Goal: Information Seeking & Learning: Check status

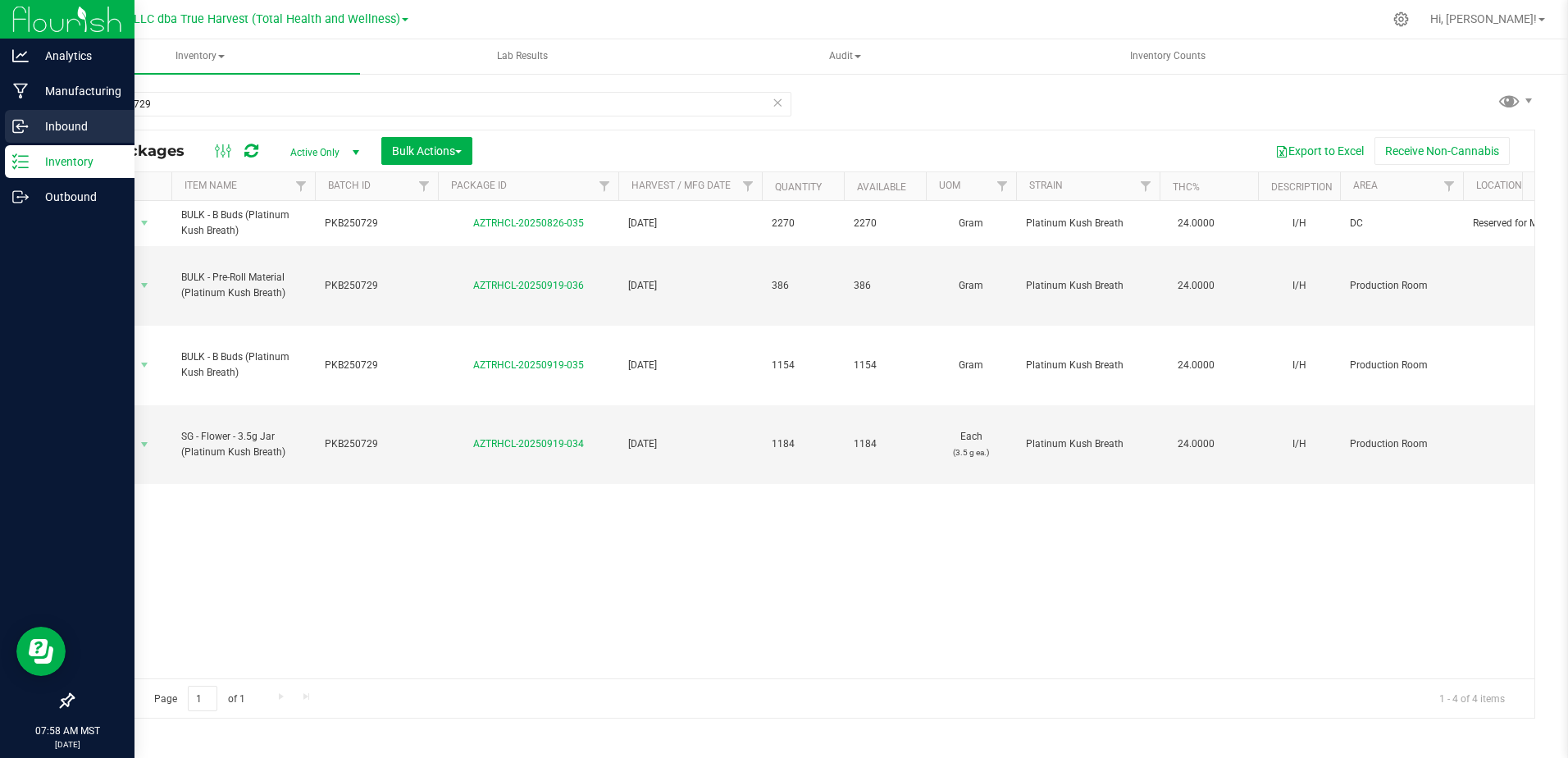
drag, startPoint x: 39, startPoint y: 118, endPoint x: 114, endPoint y: 138, distance: 77.6
click at [30, 119] on div "Analytics Manufacturing Inbound Inventory Outbound 07:58 AM MST [DATE] 09/22 DX…" at bounding box center [784, 379] width 1568 height 758
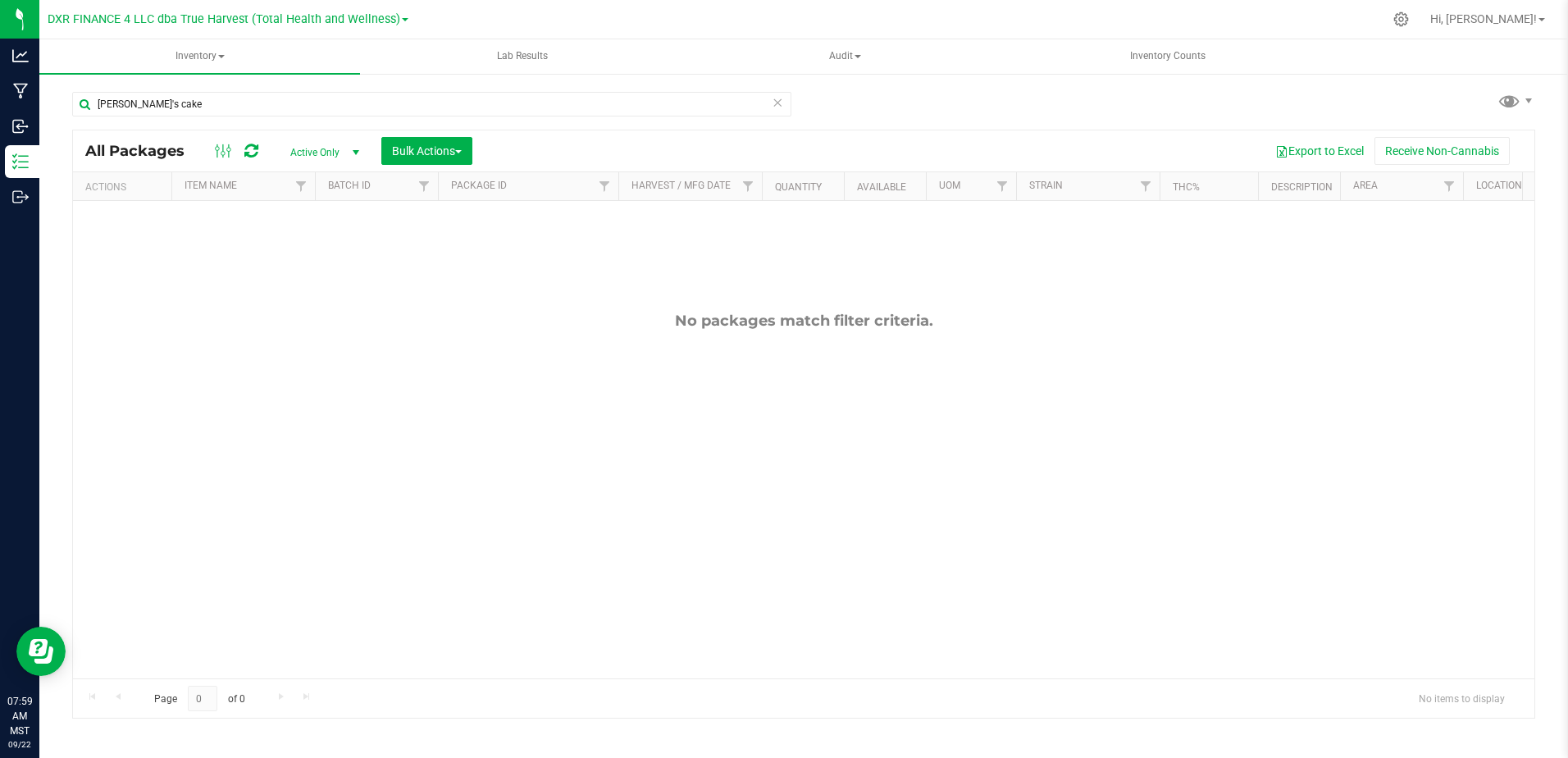
click at [213, 78] on div "[PERSON_NAME]'s cake" at bounding box center [438, 103] width 732 height 53
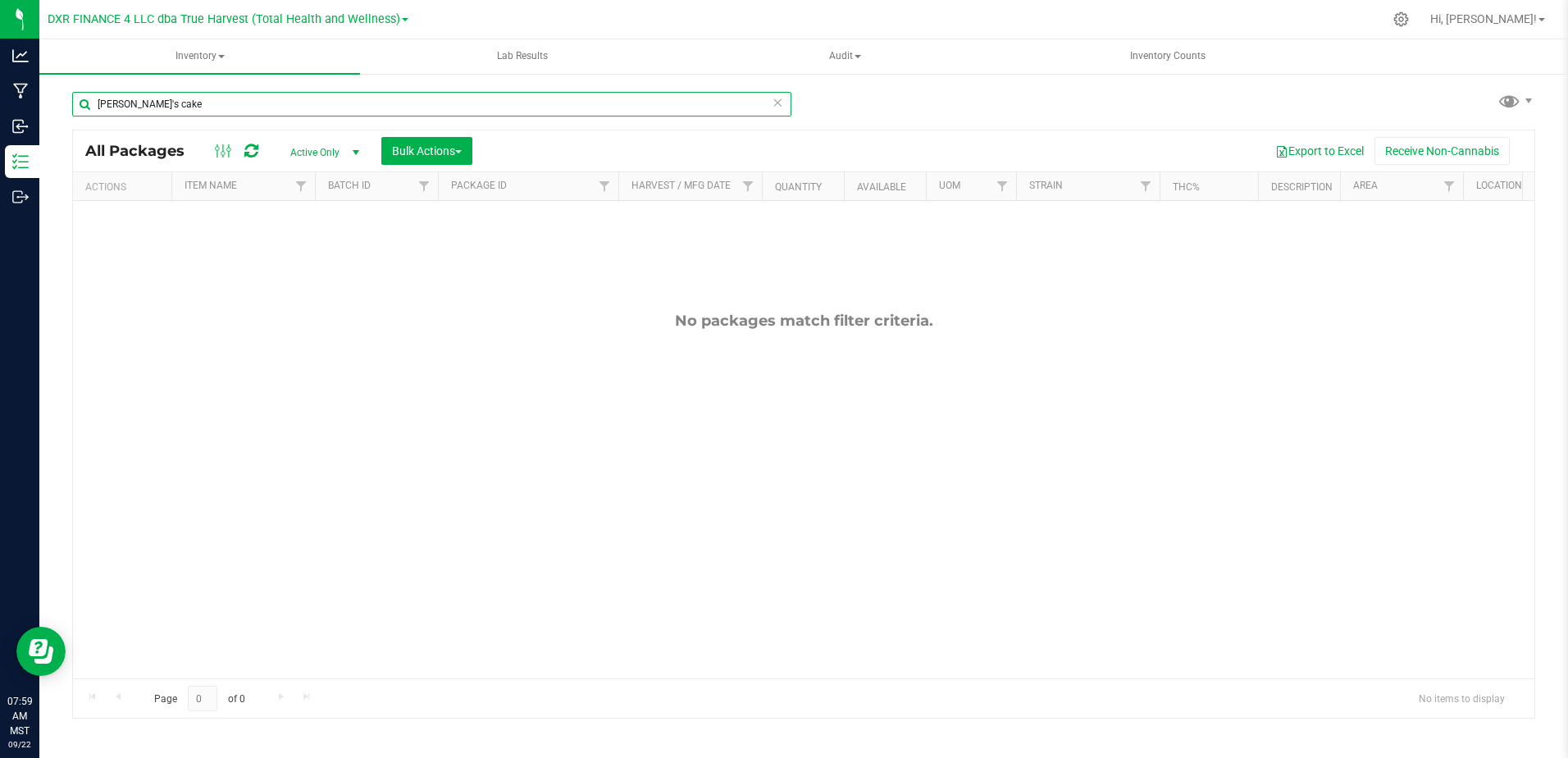
click at [223, 95] on input "[PERSON_NAME]'s cake" at bounding box center [431, 104] width 719 height 25
type input "c"
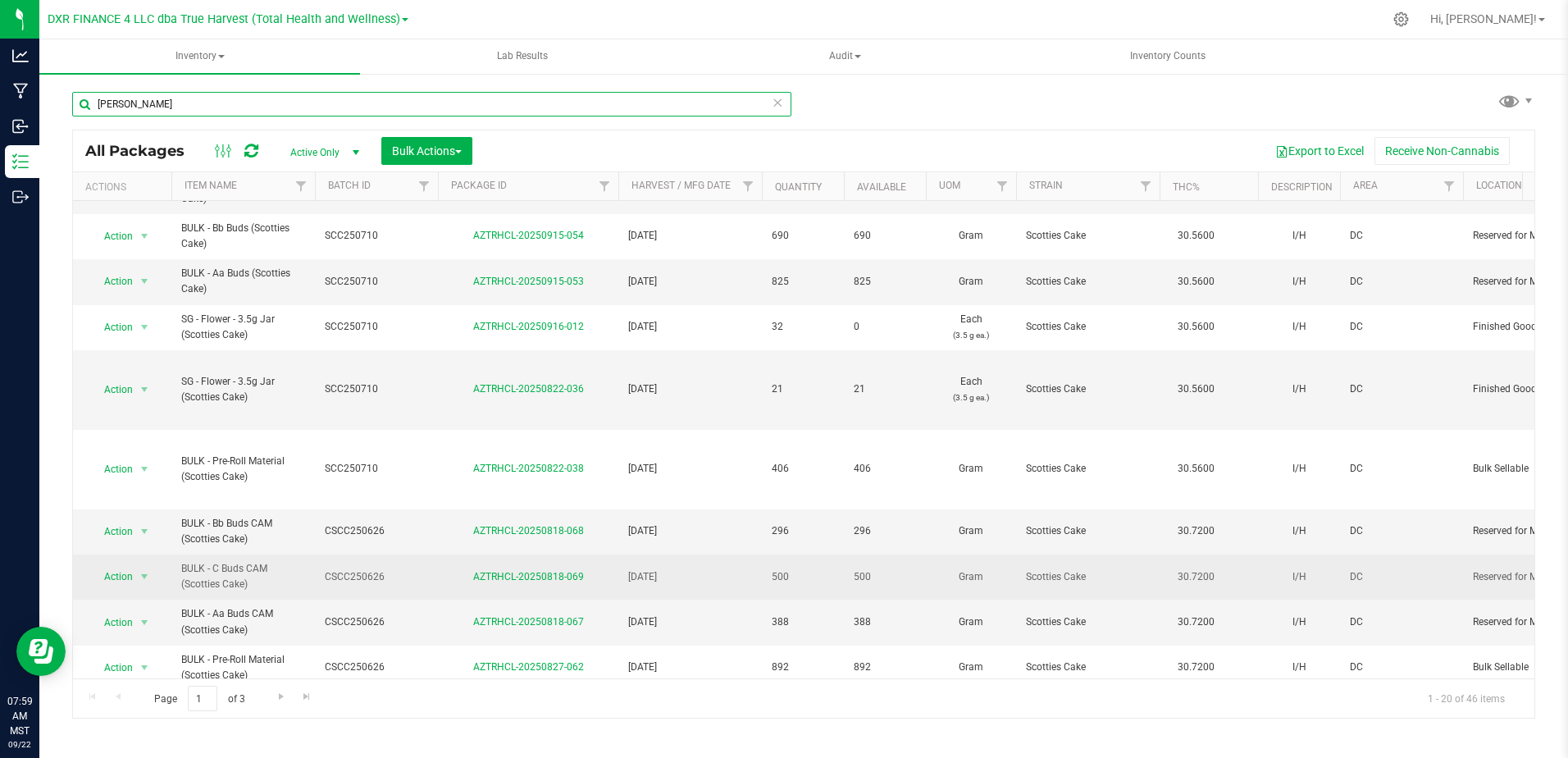
scroll to position [82, 0]
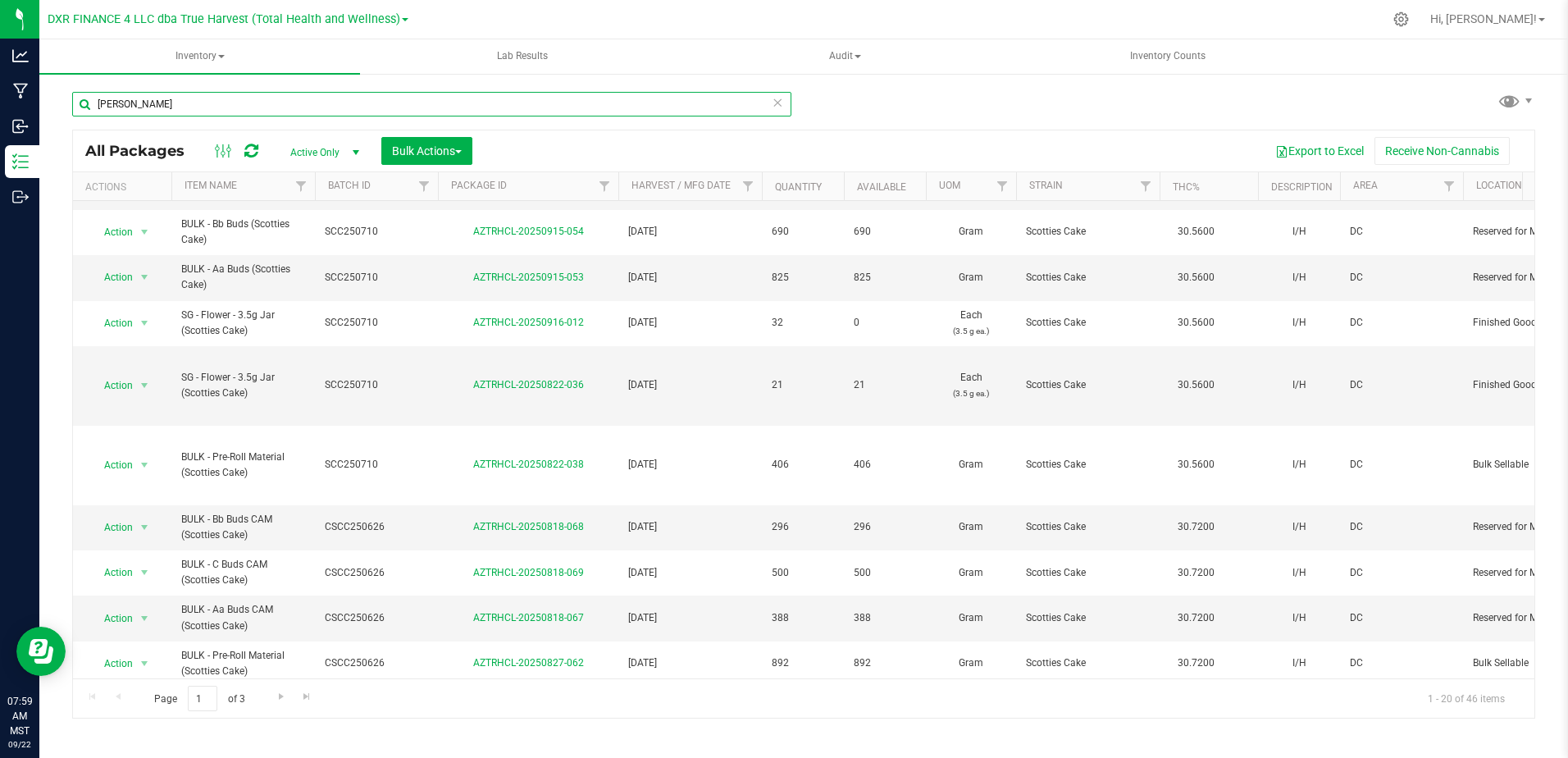
type input "[PERSON_NAME]"
drag, startPoint x: 175, startPoint y: 99, endPoint x: -3, endPoint y: 117, distance: 178.9
click at [0, 117] on html "Analytics Manufacturing Inbound Inventory Outbound 08:01 AM MST [DATE] 09/22 DX…" at bounding box center [784, 379] width 1568 height 758
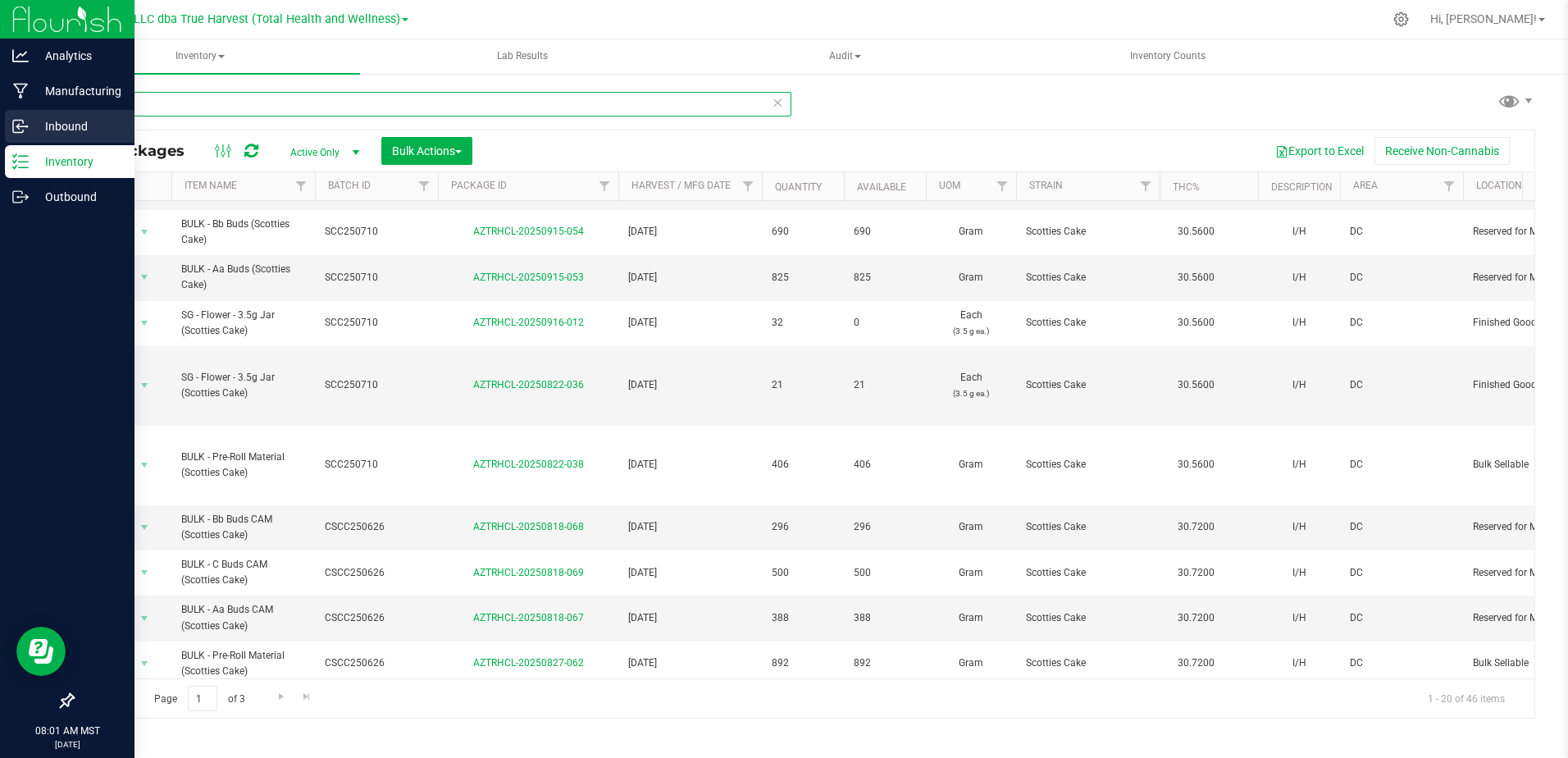
type input "chembo"
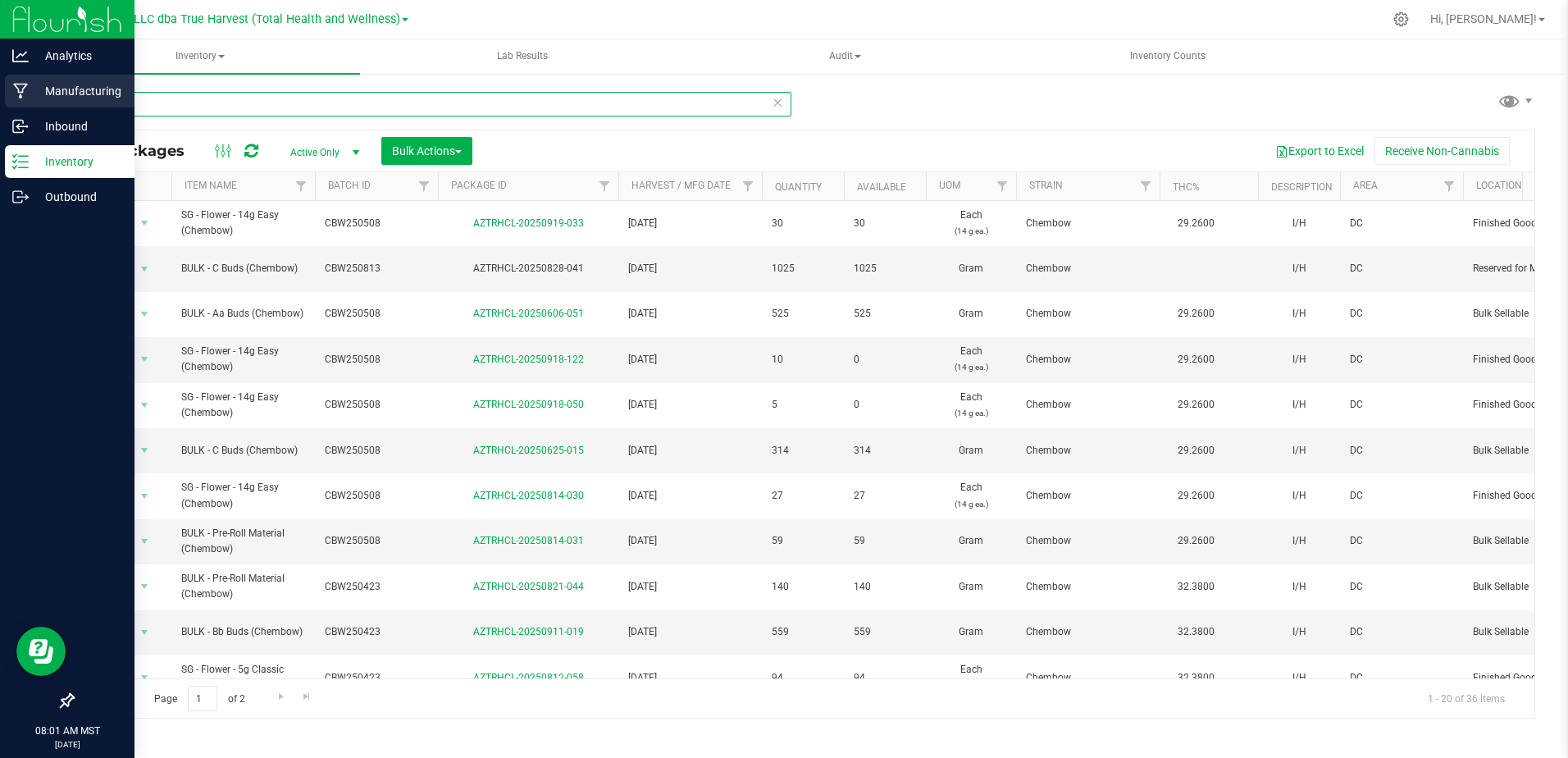
drag, startPoint x: 169, startPoint y: 98, endPoint x: 0, endPoint y: 100, distance: 169.0
click at [0, 100] on html "Analytics Manufacturing Inbound Inventory Outbound 08:01 AM MST [DATE] 09/22 DX…" at bounding box center [784, 379] width 1568 height 758
type input "dirty bird"
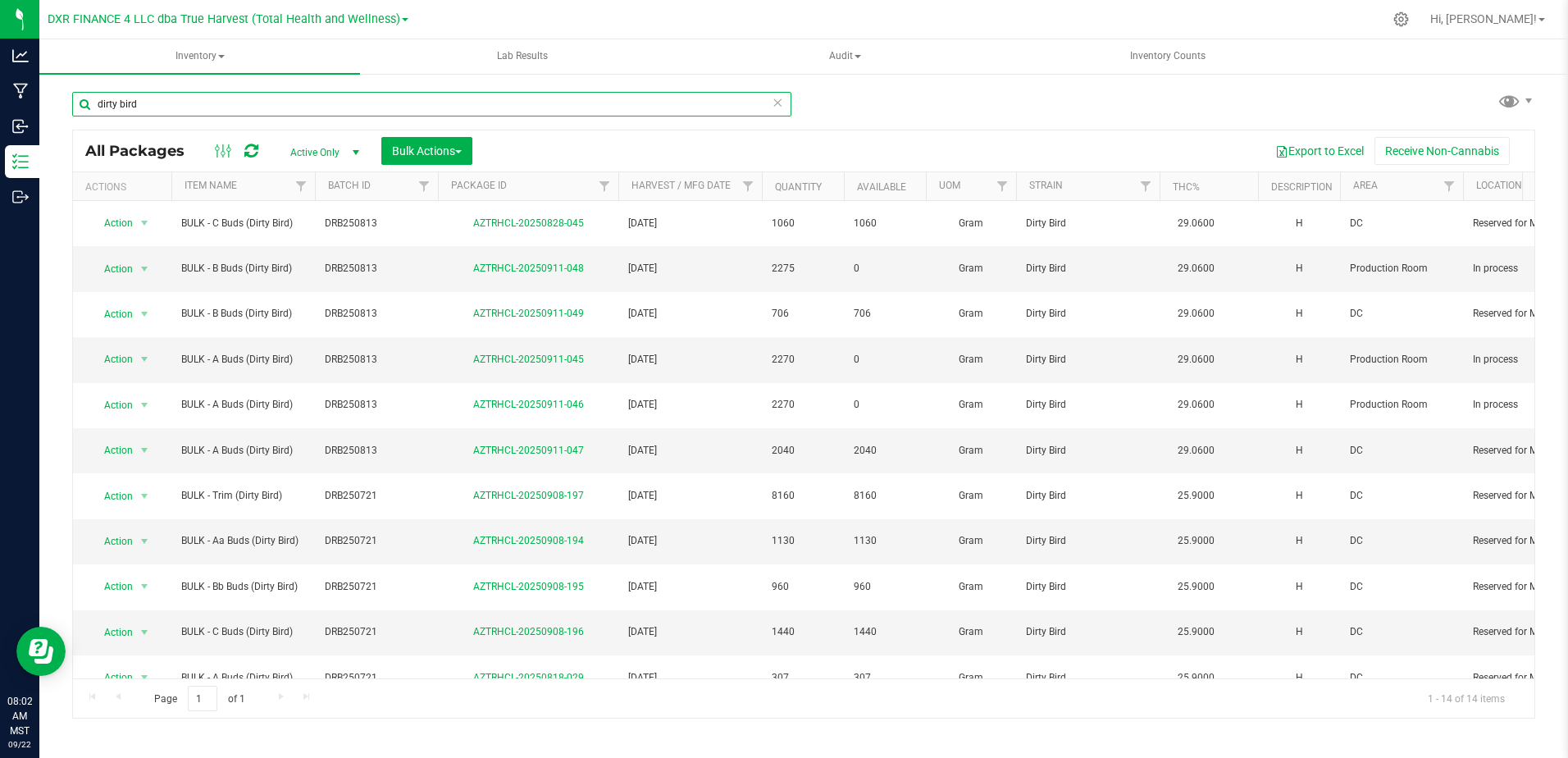
drag, startPoint x: 183, startPoint y: 97, endPoint x: 84, endPoint y: 97, distance: 99.0
click at [84, 97] on input "dirty bird" at bounding box center [431, 104] width 719 height 25
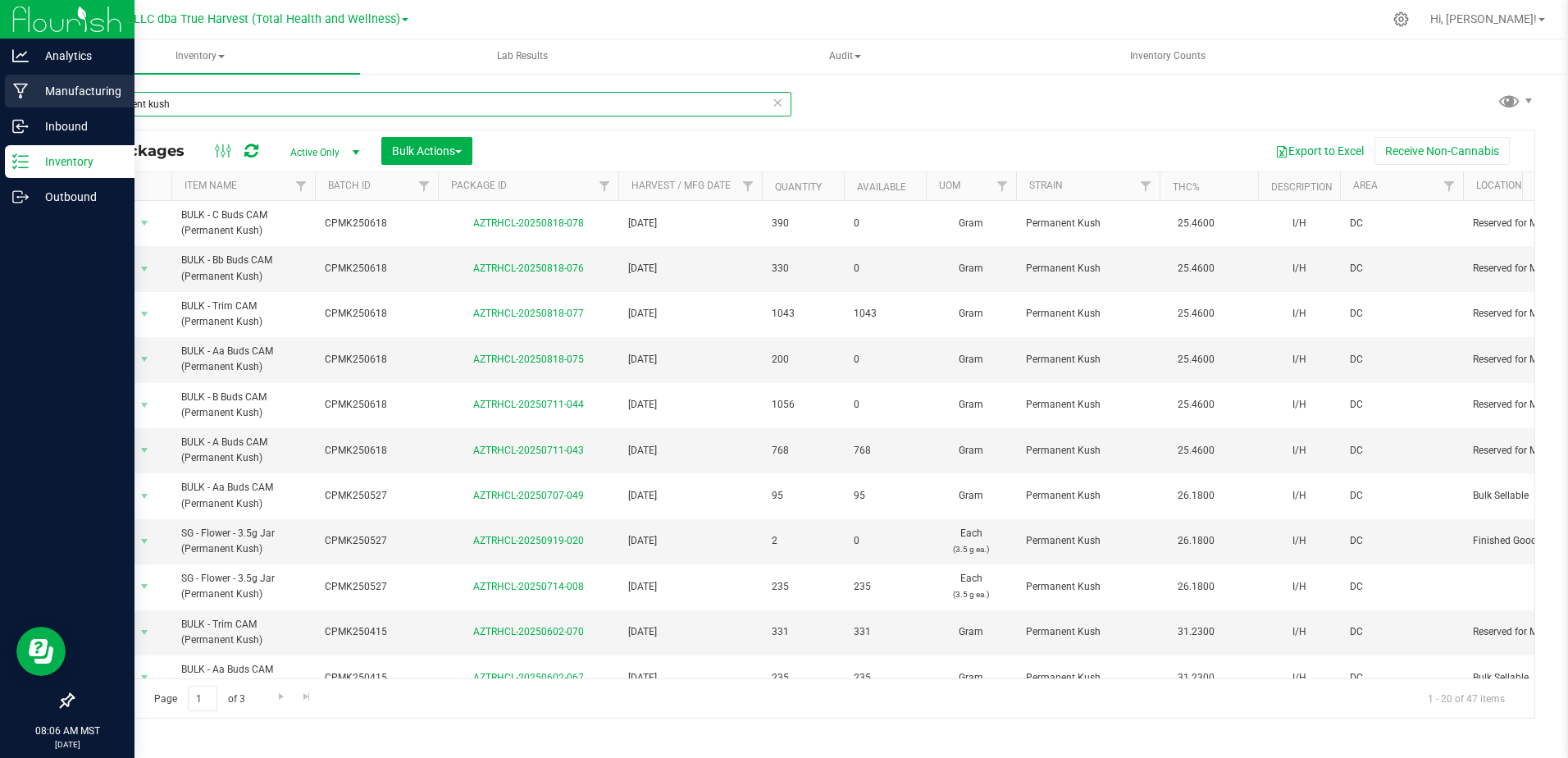
drag, startPoint x: 216, startPoint y: 102, endPoint x: 33, endPoint y: 91, distance: 183.3
click at [42, 90] on div "permanent kush All Packages Active Only Active Only Lab Samples Locked All Bulk…" at bounding box center [803, 322] width 1529 height 500
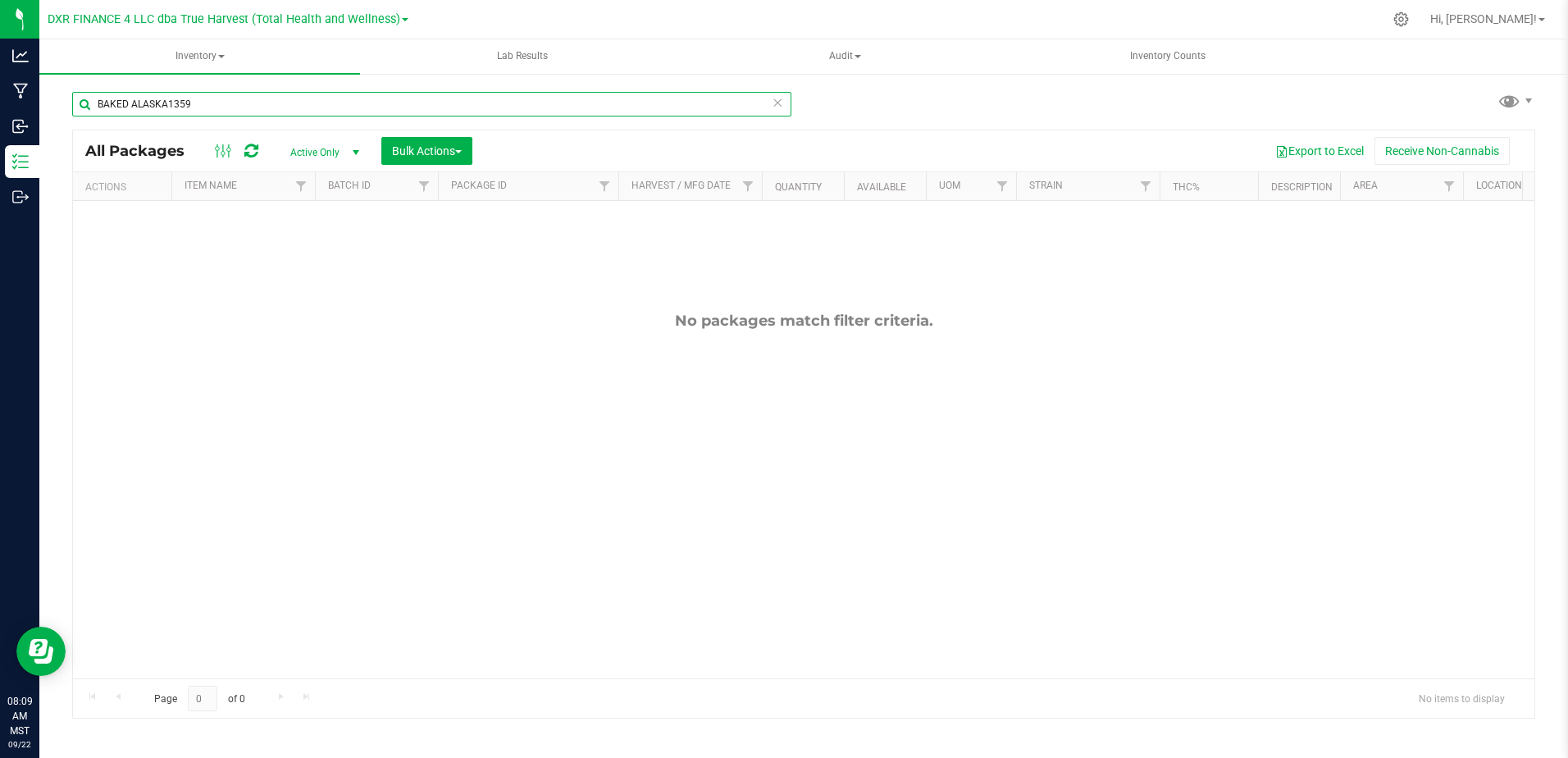
type input "BAKED ALASKA1359"
drag, startPoint x: 210, startPoint y: 106, endPoint x: 66, endPoint y: 97, distance: 144.3
click at [66, 97] on div "BAKED ALASKA1359 All Packages Active Only Active Only Lab Samples Locked All Bu…" at bounding box center [803, 322] width 1529 height 500
